Goal: Check status

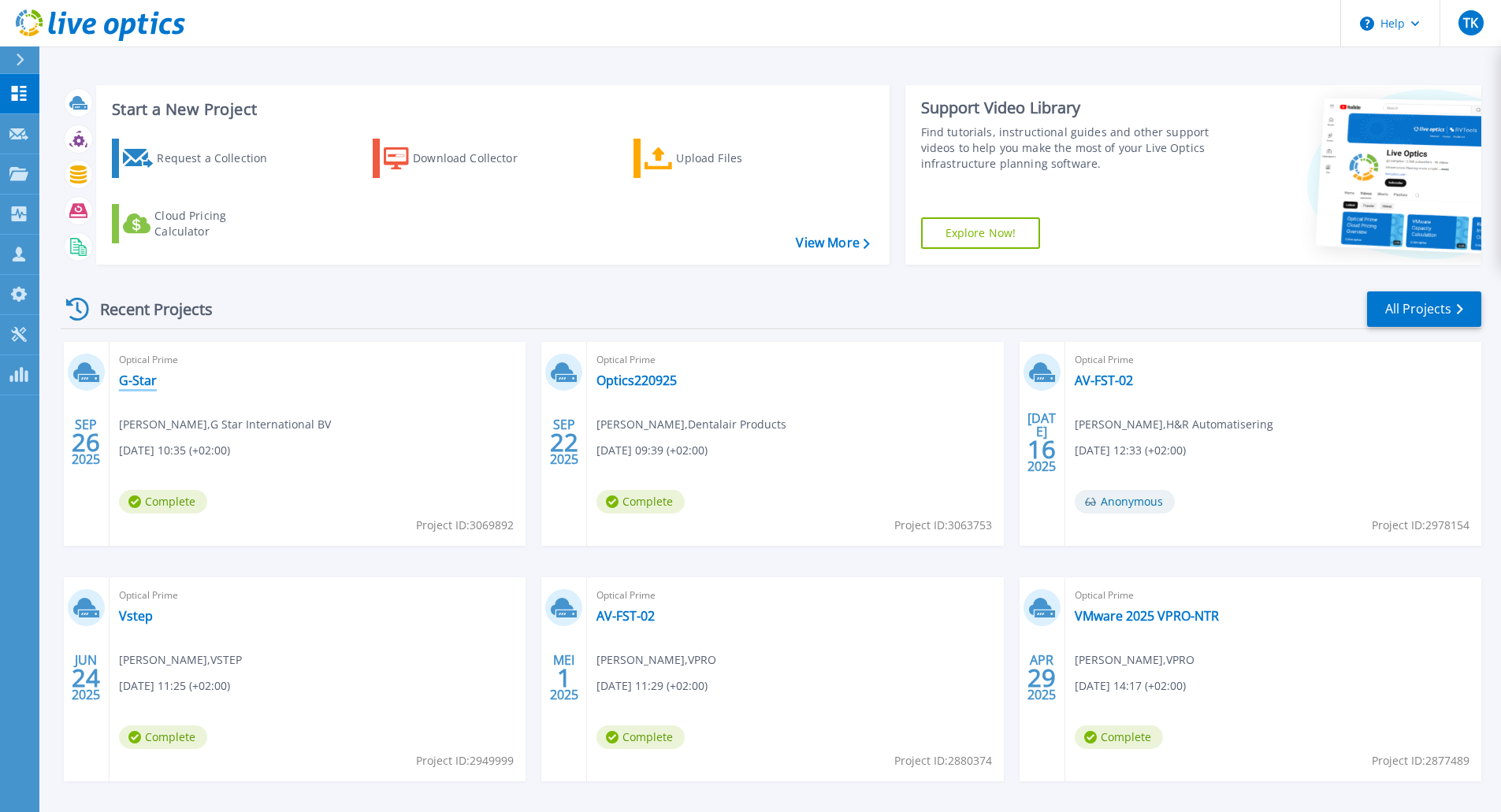
click at [146, 381] on link "G-Star" at bounding box center [137, 380] width 37 height 16
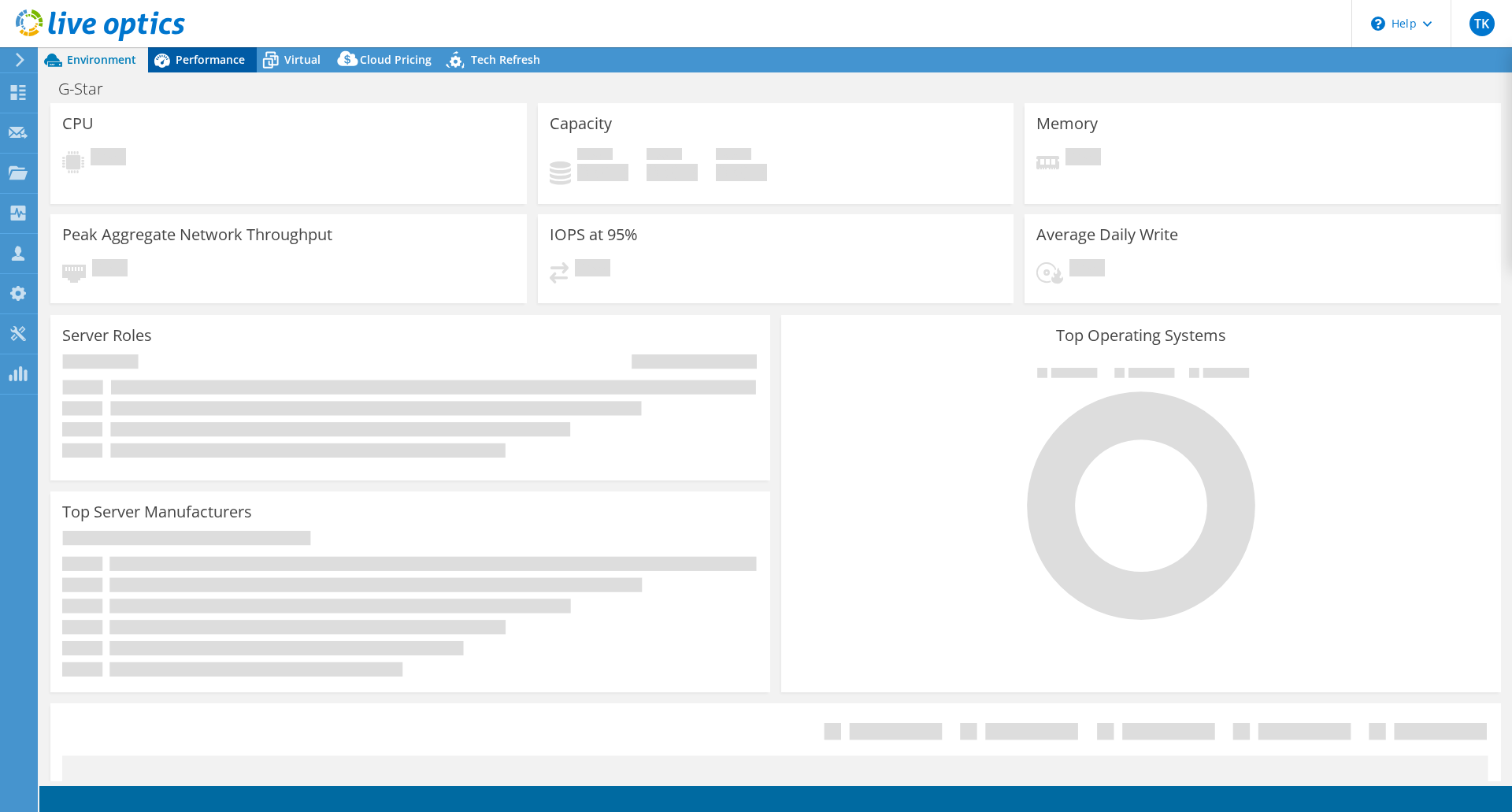
click at [207, 64] on span "Performance" at bounding box center [210, 59] width 69 height 15
select select "USD"
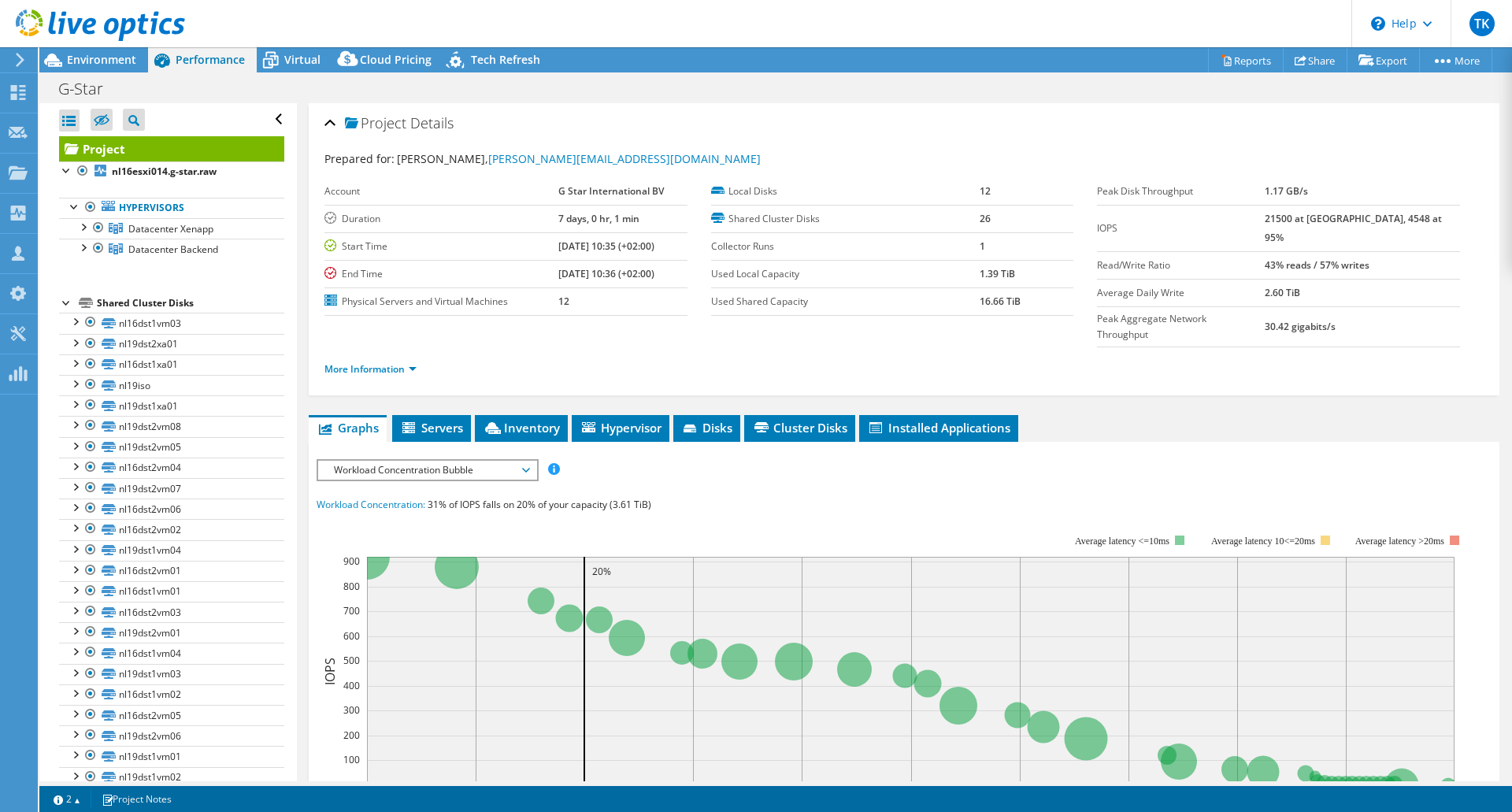
click at [360, 461] on span "Workload Concentration Bubble" at bounding box center [427, 470] width 202 height 19
